Goal: Task Accomplishment & Management: Manage account settings

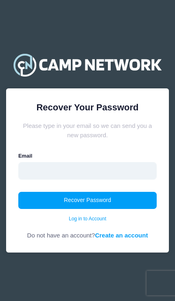
click at [141, 173] on input "email" at bounding box center [87, 171] width 139 height 18
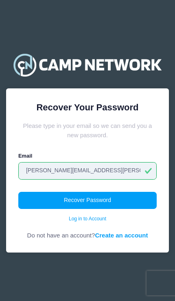
click at [86, 168] on input "[PERSON_NAME][EMAIL_ADDRESS][PERSON_NAME][PERSON_NAME][DOMAIN_NAME]" at bounding box center [87, 171] width 139 height 18
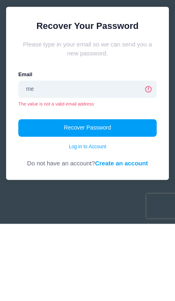
type input "m"
type input "embee"
type input "[EMAIL_ADDRESS][DOMAIN_NAME]"
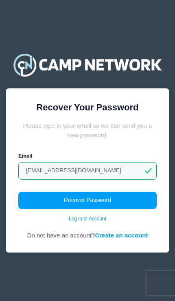
click at [47, 199] on button "Recover Password" at bounding box center [87, 200] width 139 height 17
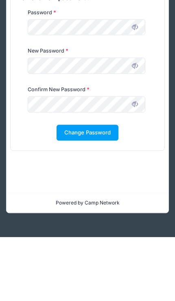
click at [139, 162] on span at bounding box center [134, 168] width 13 height 13
click at [139, 123] on span at bounding box center [134, 129] width 13 height 13
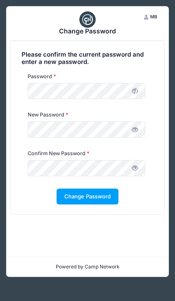
click at [95, 190] on button "Change Password" at bounding box center [88, 197] width 62 height 16
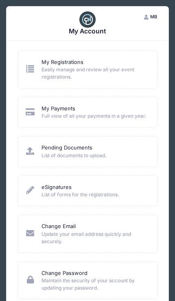
click at [35, 73] on link at bounding box center [30, 70] width 10 height 6
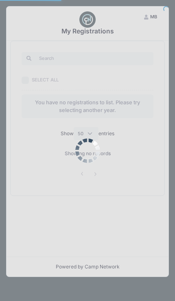
select select "50"
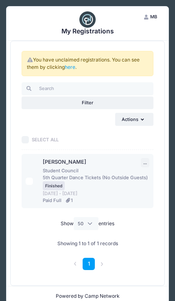
click at [23, 185] on td at bounding box center [30, 181] width 17 height 54
click at [27, 137] on input "Select All" at bounding box center [25, 139] width 7 height 7
checkbox input "true"
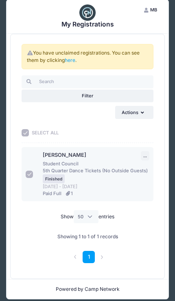
scroll to position [7, 0]
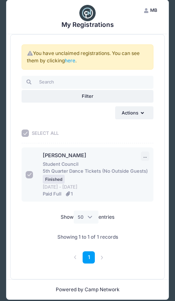
click at [66, 61] on link "here" at bounding box center [70, 60] width 11 height 6
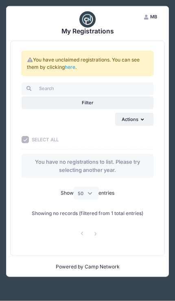
scroll to position [7, 0]
click at [68, 64] on link "here" at bounding box center [70, 67] width 11 height 6
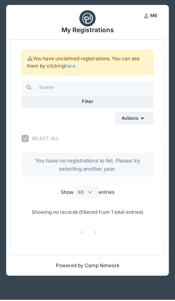
scroll to position [0, 0]
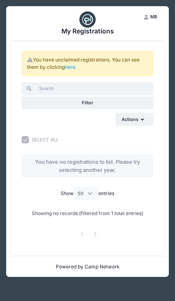
click at [35, 88] on input "search" at bounding box center [88, 88] width 132 height 13
type input "hoco"
click at [143, 120] on icon "button" at bounding box center [144, 120] width 6 height 0
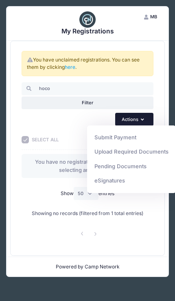
click at [152, 255] on div "You have unclaimed registrations. You can see them by clicking here . hoco Filt…" at bounding box center [87, 148] width 155 height 215
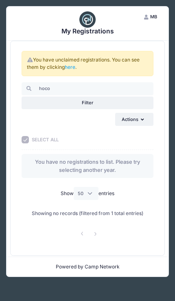
click at [114, 192] on label "Show All 10 25 50 entries" at bounding box center [88, 193] width 54 height 13
click at [99, 192] on select "All 10 25 50" at bounding box center [86, 193] width 25 height 13
select select "-1"
click at [36, 104] on button "Filter" at bounding box center [88, 103] width 132 height 13
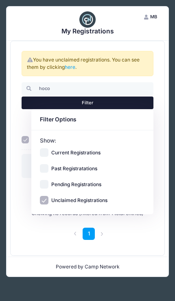
click at [67, 74] on div "You have unclaimed registrations. You can see them by clicking here ." at bounding box center [88, 63] width 132 height 25
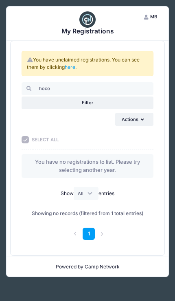
click at [66, 64] on link "here" at bounding box center [70, 67] width 11 height 6
click at [68, 67] on link "here" at bounding box center [70, 67] width 11 height 6
click at [66, 67] on link "here" at bounding box center [70, 67] width 11 height 6
click at [47, 90] on input "hoco" at bounding box center [88, 88] width 132 height 13
